Goal: Task Accomplishment & Management: Manage account settings

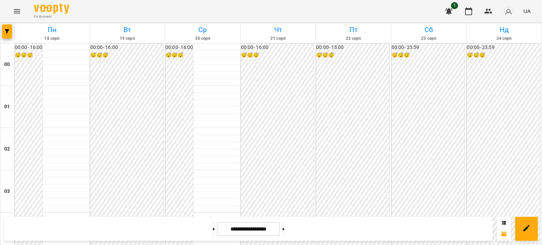
scroll to position [670, 0]
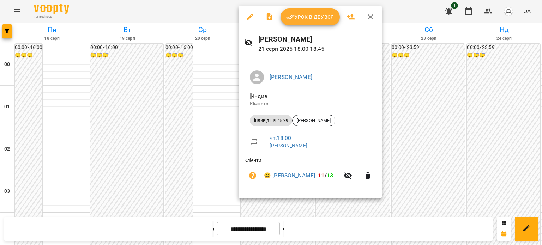
click at [327, 23] on button "Урок відбувся" at bounding box center [310, 16] width 59 height 17
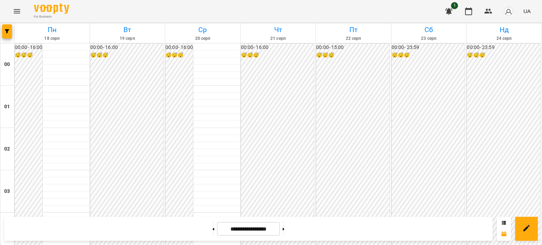
scroll to position [706, 0]
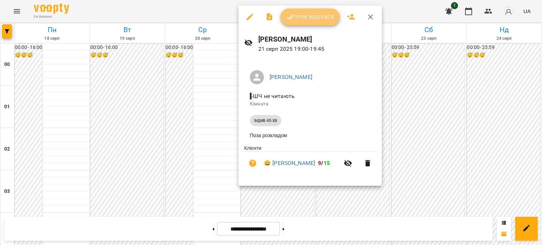
click at [309, 18] on span "Урок відбувся" at bounding box center [310, 17] width 48 height 8
